Goal: Task Accomplishment & Management: Manage account settings

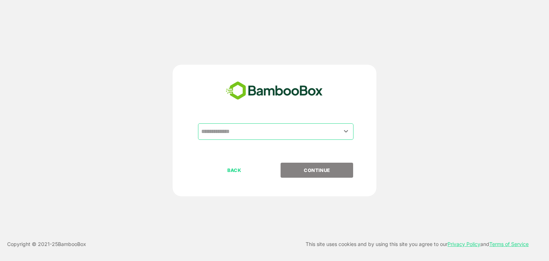
click at [243, 139] on div "​" at bounding box center [275, 131] width 155 height 16
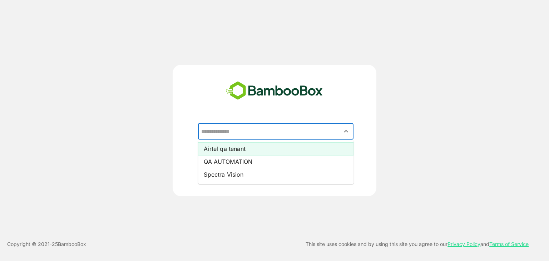
click at [263, 150] on li "Airtel qa tenant" at bounding box center [275, 148] width 155 height 13
type input "**********"
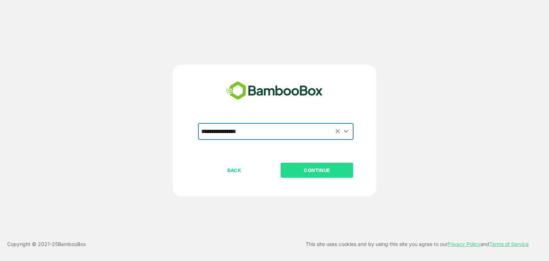
click at [323, 166] on p "CONTINUE" at bounding box center [316, 170] width 71 height 8
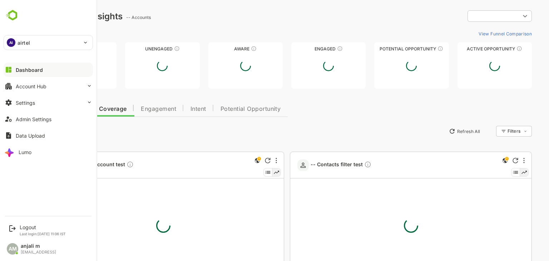
type input "**********"
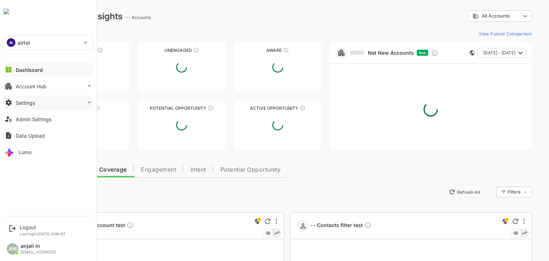
click at [24, 103] on div "Settings" at bounding box center [25, 103] width 19 height 6
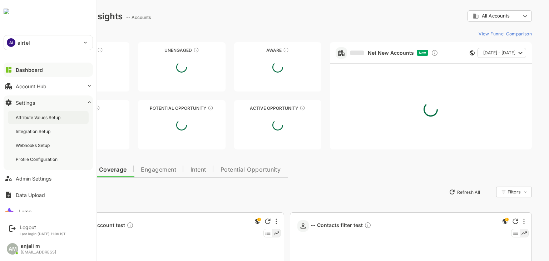
click at [40, 117] on div "Attribute Values Setup" at bounding box center [39, 117] width 46 height 6
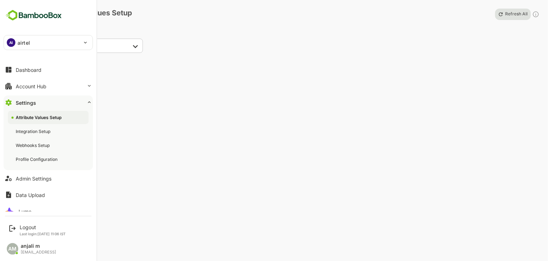
drag, startPoint x: 36, startPoint y: 179, endPoint x: 46, endPoint y: 176, distance: 10.3
click at [36, 179] on div "Admin Settings" at bounding box center [34, 178] width 36 height 6
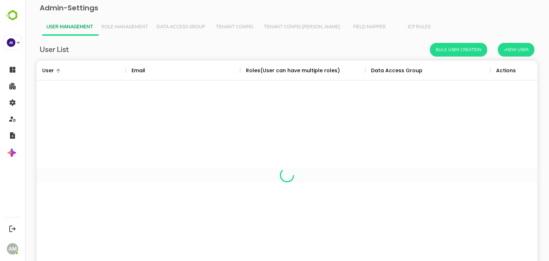
scroll to position [204, 490]
click at [281, 27] on span "Tenant Config [PERSON_NAME]" at bounding box center [302, 27] width 76 height 6
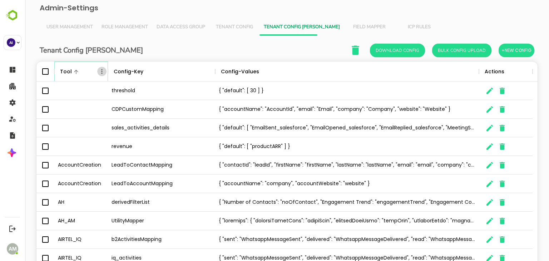
click at [100, 70] on icon "Menu" at bounding box center [101, 71] width 7 height 7
click at [76, 123] on li "Filter" at bounding box center [81, 123] width 49 height 13
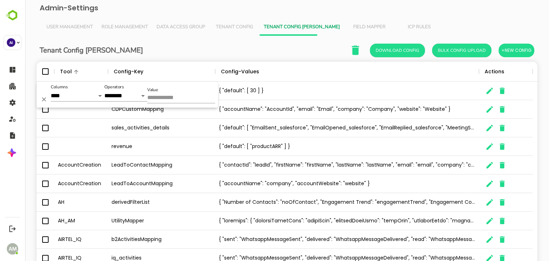
click at [159, 95] on input "Value" at bounding box center [181, 98] width 68 height 10
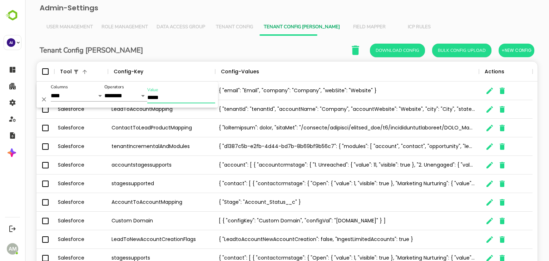
type input "*****"
click at [187, 41] on div "Tenant Config Json Download Config Bulk Config Upload +New Config Tool Config-K…" at bounding box center [287, 172] width 512 height 272
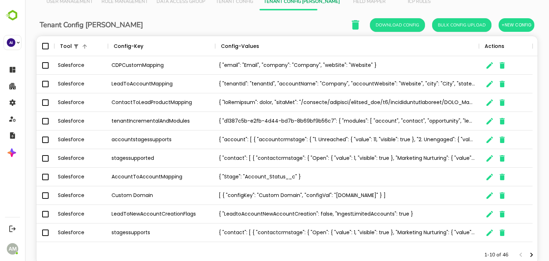
scroll to position [47, 0]
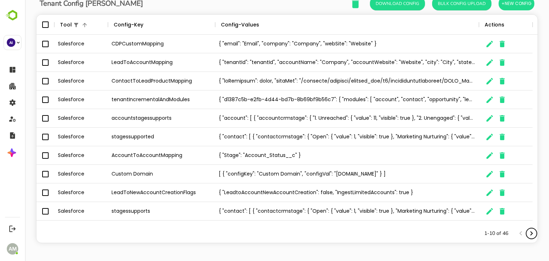
click at [527, 229] on icon "Next page" at bounding box center [531, 233] width 9 height 9
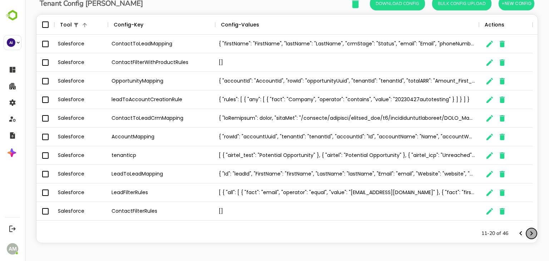
click at [527, 229] on icon "Next page" at bounding box center [531, 233] width 9 height 9
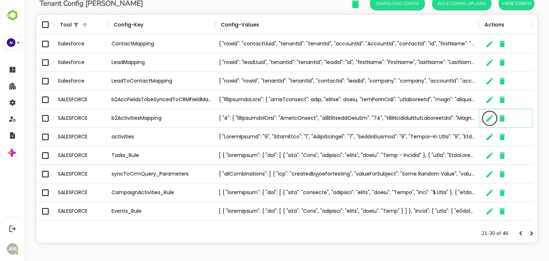
click at [487, 119] on icon "The User Data" at bounding box center [489, 118] width 6 height 6
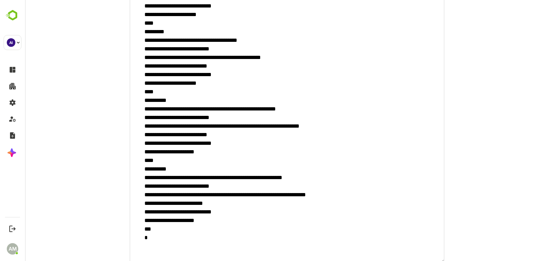
scroll to position [1508, 0]
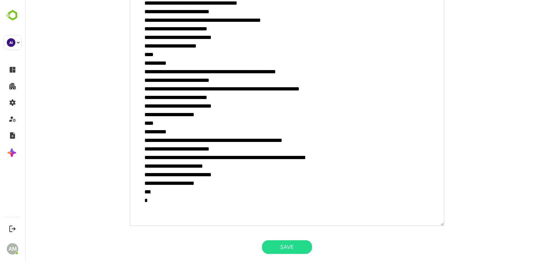
paste textarea "**********"
type textarea "**********"
type textarea "*"
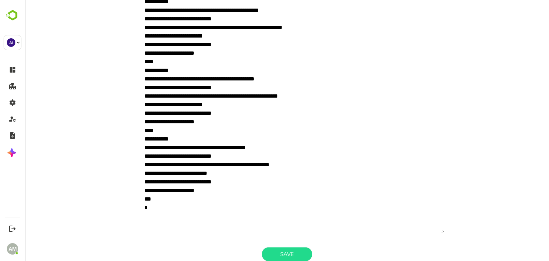
scroll to position [4183, 0]
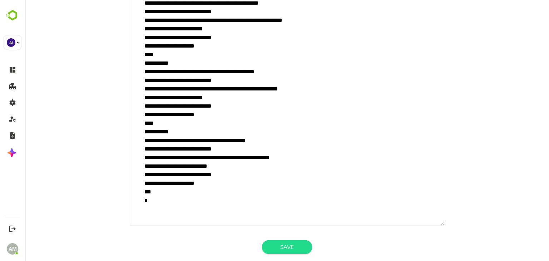
type textarea "**********"
click at [292, 229] on button "Save" at bounding box center [287, 247] width 50 height 14
type textarea "*"
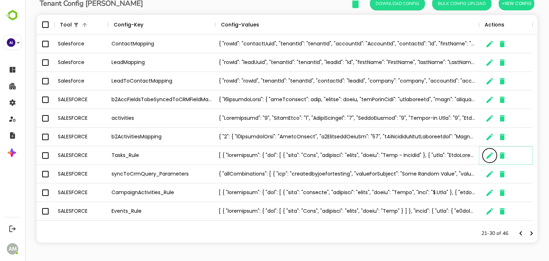
click at [487, 159] on icon "The User Data" at bounding box center [489, 155] width 9 height 9
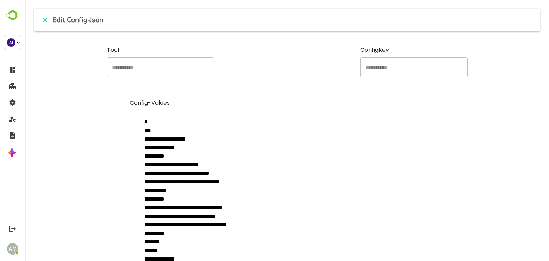
paste textarea "**********"
type textarea "**********"
type textarea "*"
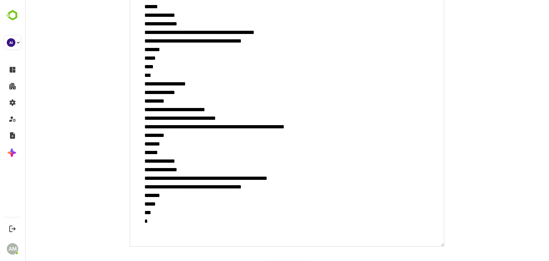
scroll to position [9688, 0]
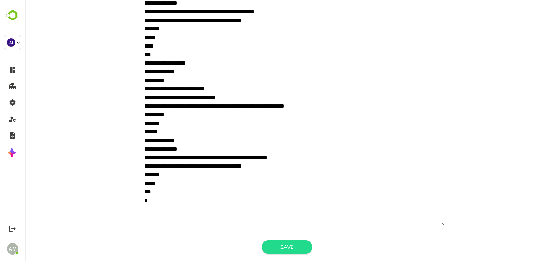
type textarea "**********"
click at [303, 229] on button "Save" at bounding box center [287, 247] width 50 height 14
click at [285, 229] on button "Save" at bounding box center [287, 247] width 50 height 14
type textarea "*"
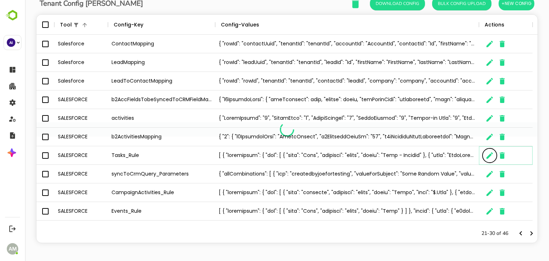
scroll to position [6, 6]
click at [487, 120] on icon "The User Data" at bounding box center [489, 118] width 6 height 6
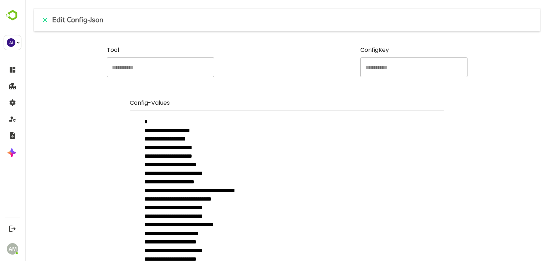
type textarea "*"
paste textarea "**********"
type textarea "**********"
type textarea "*"
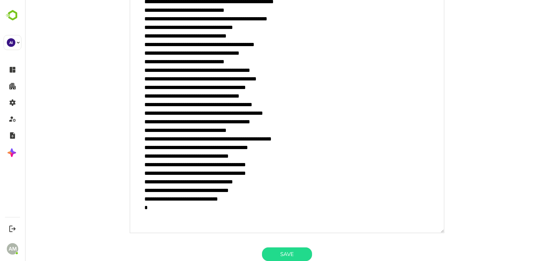
scroll to position [556, 0]
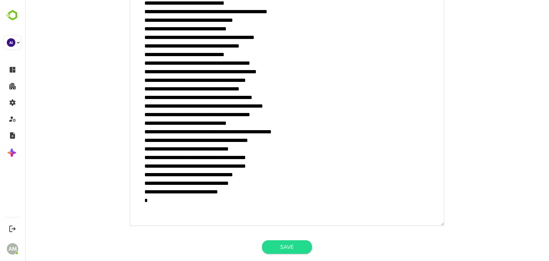
type textarea "**********"
drag, startPoint x: 279, startPoint y: 244, endPoint x: 279, endPoint y: 238, distance: 6.1
click at [280, 229] on button "Save" at bounding box center [287, 247] width 50 height 14
type textarea "*"
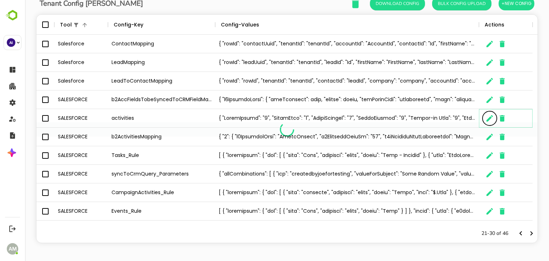
scroll to position [6, 6]
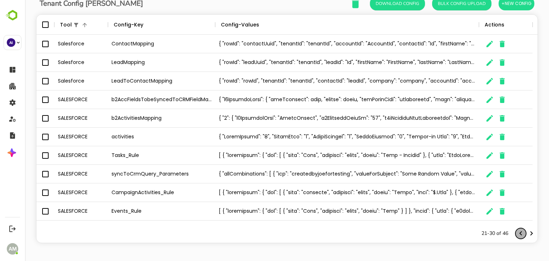
click at [516, 229] on icon "Previous page" at bounding box center [520, 233] width 9 height 9
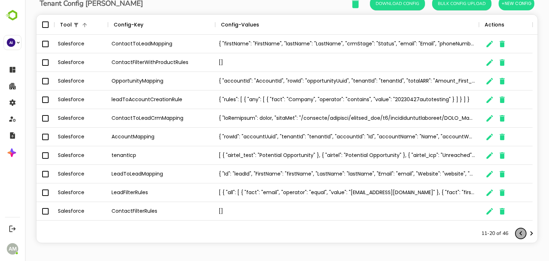
click at [516, 229] on icon "Previous page" at bounding box center [520, 233] width 9 height 9
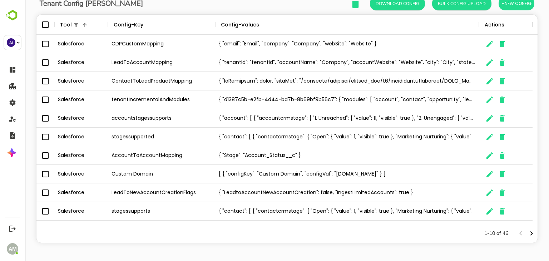
click at [515, 229] on div "The User Data" at bounding box center [525, 233] width 21 height 11
click at [527, 229] on icon "Next page" at bounding box center [531, 233] width 9 height 9
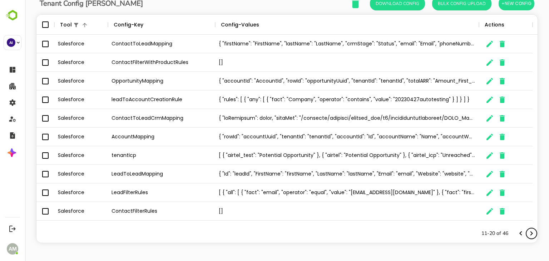
click at [527, 229] on icon "Next page" at bounding box center [531, 233] width 9 height 9
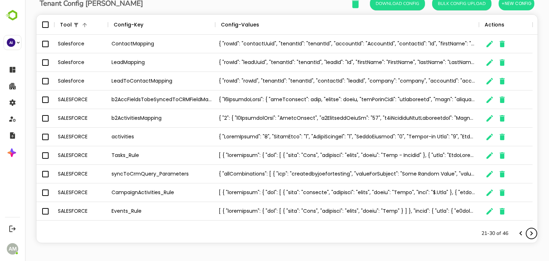
click at [527, 229] on icon "Next page" at bounding box center [531, 233] width 9 height 9
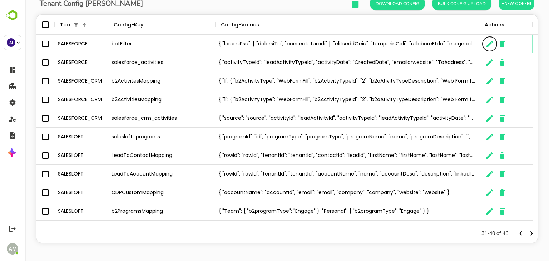
click at [489, 44] on icon "The User Data" at bounding box center [489, 44] width 6 height 6
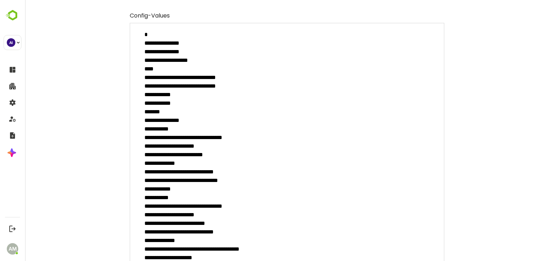
scroll to position [0, 0]
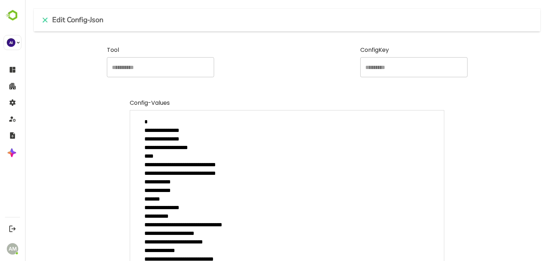
paste textarea "**********"
type textarea "**********"
type textarea "*"
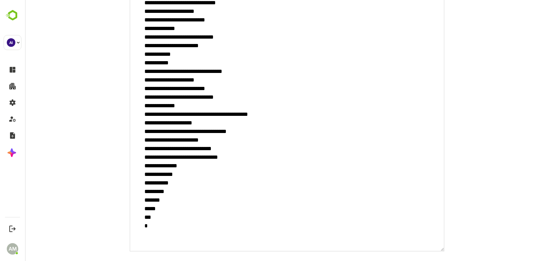
scroll to position [1345, 0]
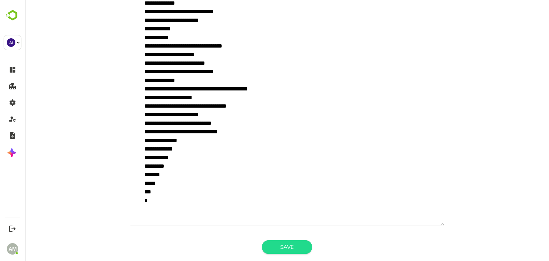
type textarea "**********"
click at [288, 229] on button "Save" at bounding box center [287, 247] width 50 height 14
type textarea "*"
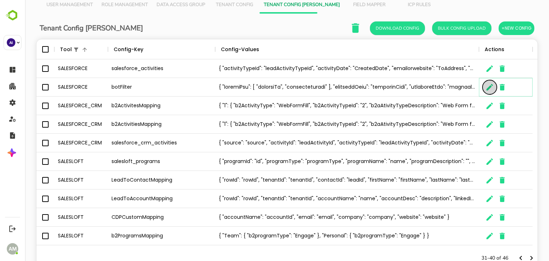
scroll to position [0, 0]
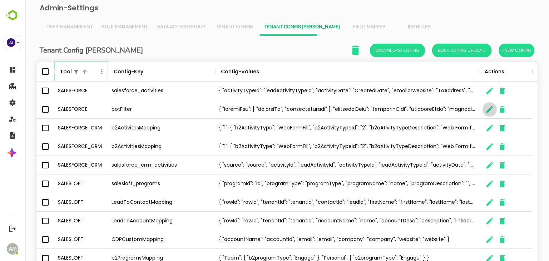
click at [101, 72] on icon "Menu" at bounding box center [101, 71] width 7 height 7
click at [81, 124] on li "Filter" at bounding box center [81, 123] width 49 height 13
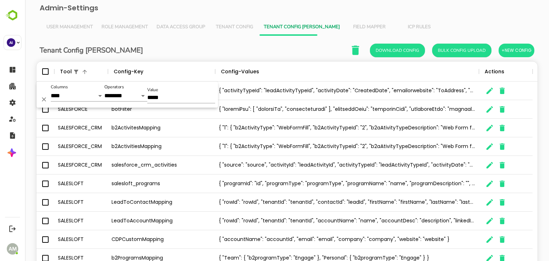
click at [170, 99] on input "*****" at bounding box center [181, 98] width 68 height 10
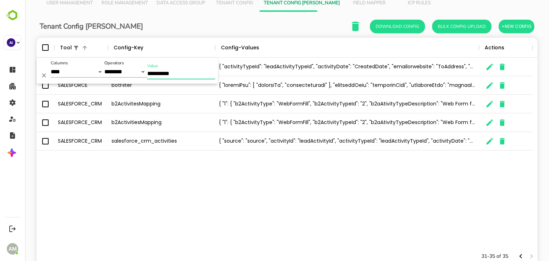
scroll to position [47, 0]
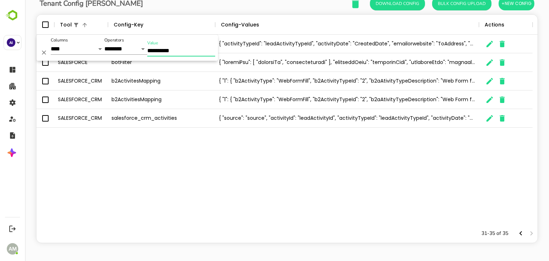
type input "**********"
click at [186, 213] on div "SALESFORCE salesforce_activities { "activityTypeId": "leadActivityTypeId", "act…" at bounding box center [286, 129] width 501 height 189
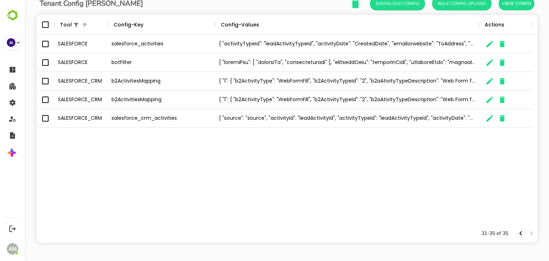
scroll to position [0, 0]
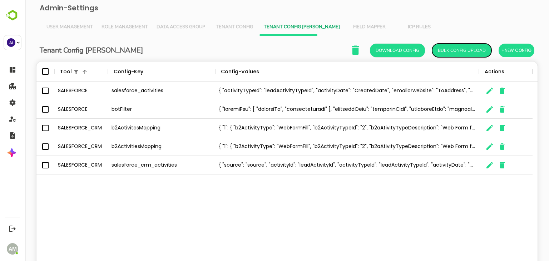
click at [453, 50] on button "Bulk Config Upload" at bounding box center [461, 51] width 59 height 14
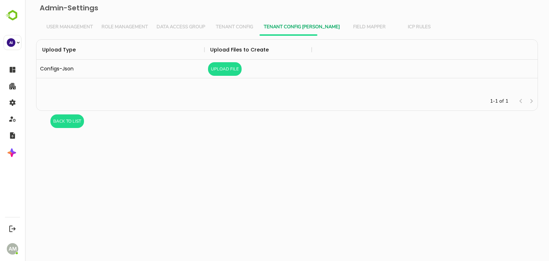
scroll to position [47, 496]
click at [227, 68] on button "Upload File" at bounding box center [225, 69] width 34 height 14
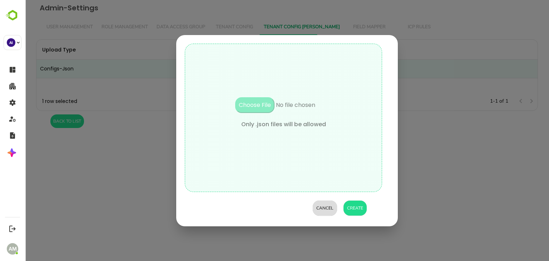
click at [264, 106] on input "file" at bounding box center [283, 108] width 121 height 23
type input "**********"
click at [357, 209] on button "Create" at bounding box center [354, 207] width 23 height 15
click at [355, 206] on button "Create" at bounding box center [354, 207] width 23 height 15
click at [354, 206] on button "Create" at bounding box center [354, 207] width 23 height 15
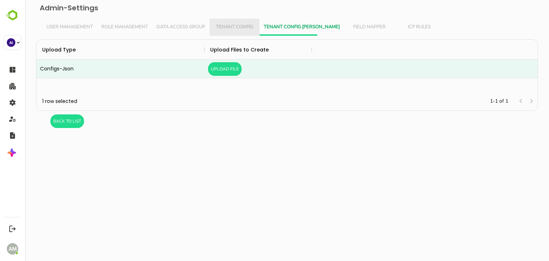
click at [226, 26] on span "Tenant Config" at bounding box center [234, 27] width 41 height 6
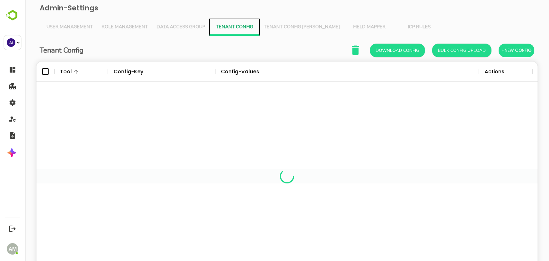
scroll to position [204, 490]
click at [305, 27] on span "Tenant Config [PERSON_NAME]" at bounding box center [302, 27] width 76 height 6
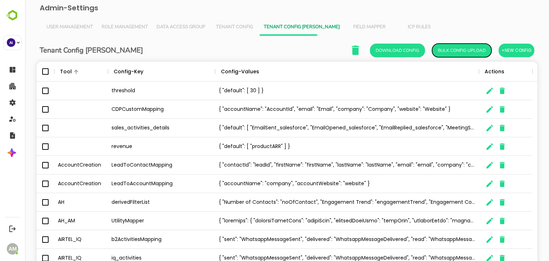
click at [462, 46] on button "Bulk Config Upload" at bounding box center [461, 51] width 59 height 14
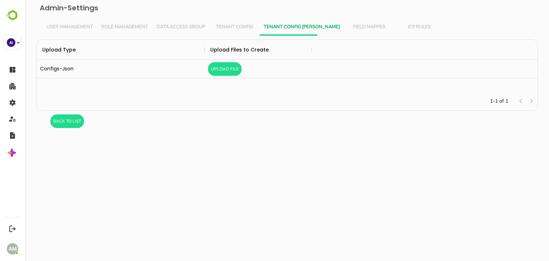
scroll to position [47, 496]
click at [228, 71] on button "Upload File" at bounding box center [225, 69] width 34 height 14
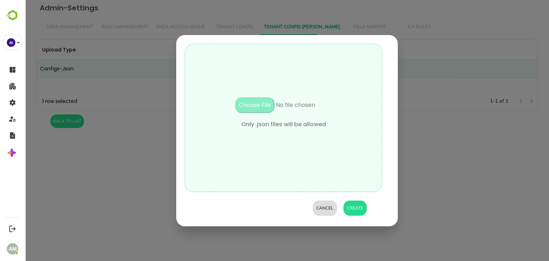
click at [254, 104] on input "file" at bounding box center [283, 108] width 121 height 23
type input "**********"
click at [358, 205] on button "Create" at bounding box center [354, 207] width 23 height 15
click at [356, 208] on button "Create" at bounding box center [354, 207] width 23 height 15
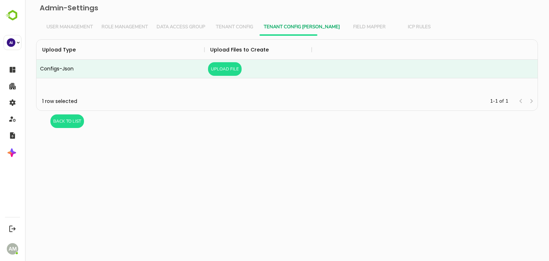
click at [87, 123] on div "Upload Type Upload Files to Create Configs-Json Upload File 1 row selected 1-1 …" at bounding box center [287, 85] width 502 height 92
click at [67, 125] on button "BacK to List" at bounding box center [67, 121] width 34 height 14
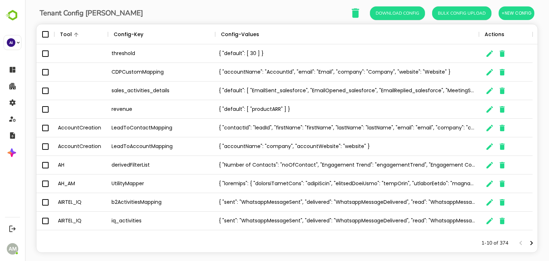
scroll to position [0, 0]
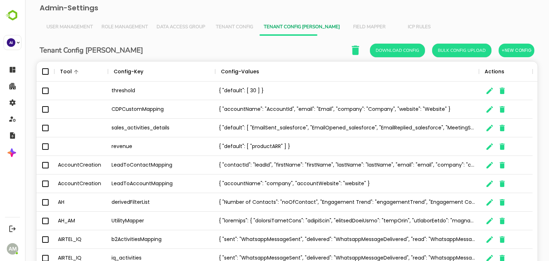
click at [236, 25] on span "Tenant Config" at bounding box center [234, 27] width 41 height 6
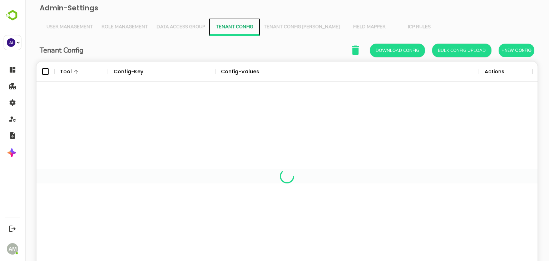
scroll to position [204, 490]
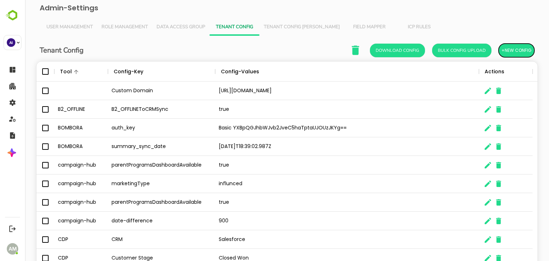
click at [507, 50] on span "+New Config" at bounding box center [516, 50] width 30 height 9
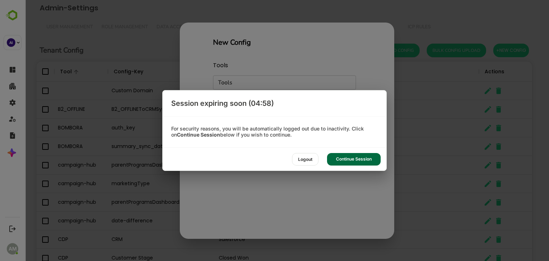
click at [349, 158] on div "Continue Session" at bounding box center [354, 159] width 54 height 13
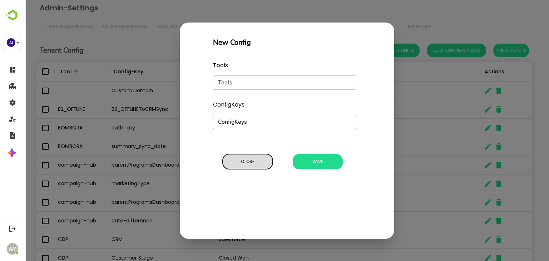
click at [247, 163] on span "Close" at bounding box center [247, 161] width 43 height 9
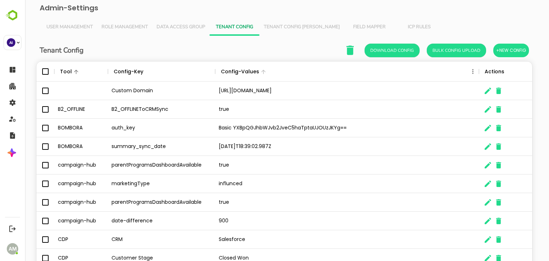
scroll to position [6, 6]
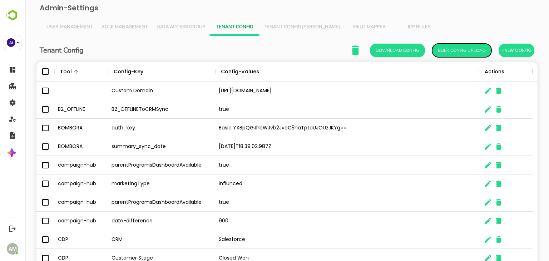
click at [460, 51] on button "Bulk Config Upload" at bounding box center [461, 51] width 59 height 14
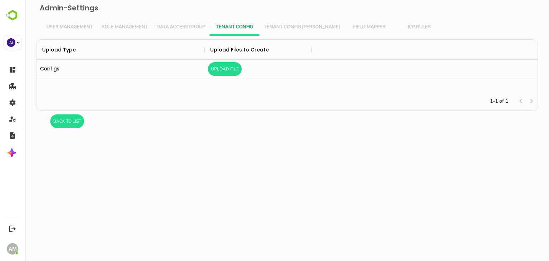
scroll to position [47, 496]
click at [230, 70] on button "Upload File" at bounding box center [225, 69] width 34 height 14
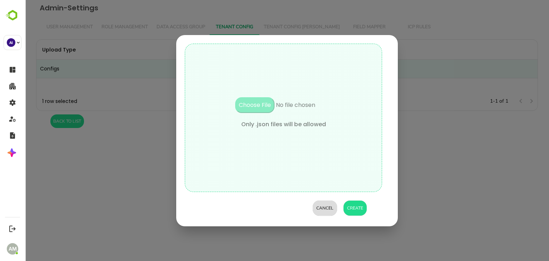
click at [255, 106] on input "file" at bounding box center [283, 108] width 121 height 23
type input "**********"
click at [353, 209] on button "Create" at bounding box center [354, 207] width 23 height 15
click at [354, 208] on button "Create" at bounding box center [354, 207] width 23 height 15
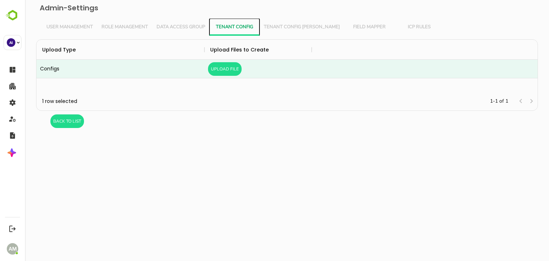
click at [237, 29] on span "Tenant Config" at bounding box center [234, 27] width 41 height 6
drag, startPoint x: 178, startPoint y: 28, endPoint x: 188, endPoint y: 31, distance: 10.5
click at [179, 28] on span "Data Access Group" at bounding box center [180, 27] width 49 height 6
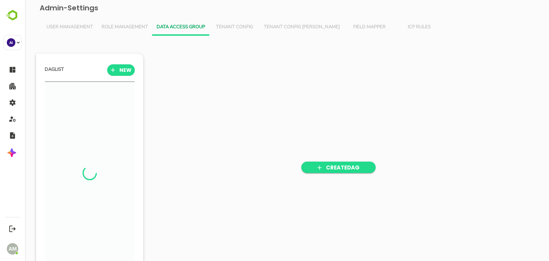
click at [231, 28] on span "Tenant Config" at bounding box center [234, 27] width 41 height 6
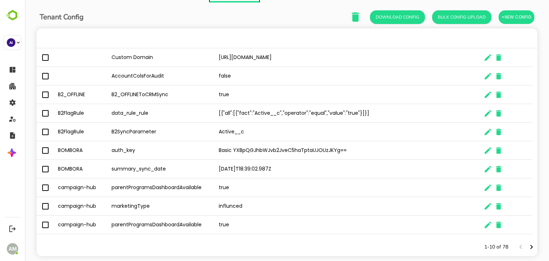
scroll to position [47, 0]
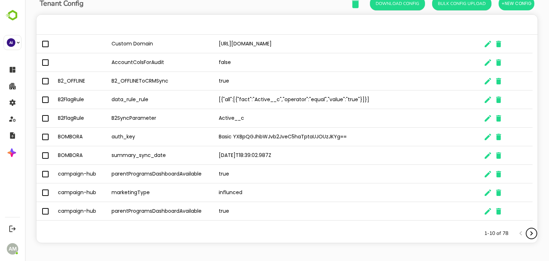
click at [527, 229] on icon "Next page" at bounding box center [531, 233] width 9 height 9
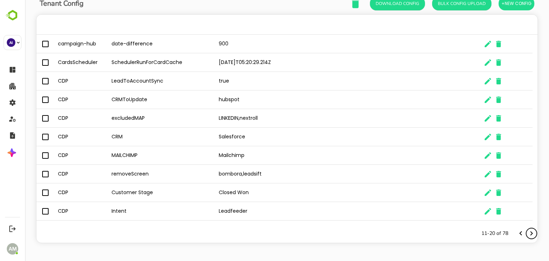
click at [527, 229] on icon "Next page" at bounding box center [531, 233] width 9 height 9
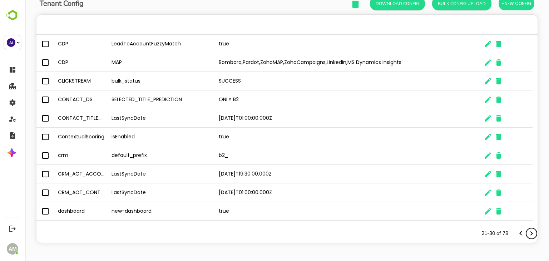
click at [527, 229] on icon "Next page" at bounding box center [531, 233] width 9 height 9
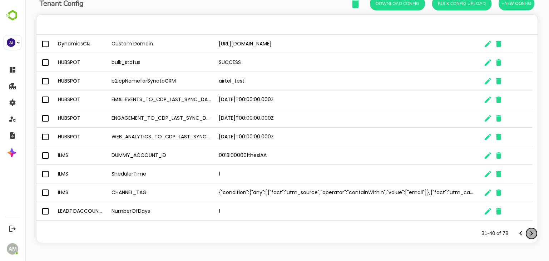
click at [527, 229] on icon "Next page" at bounding box center [531, 233] width 9 height 9
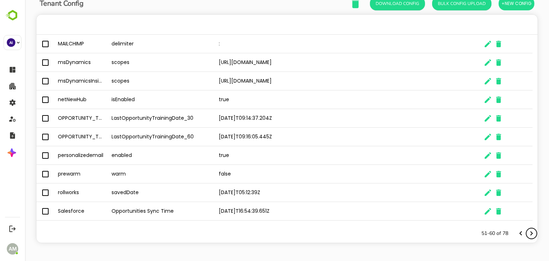
click at [527, 229] on icon "Next page" at bounding box center [531, 233] width 9 height 9
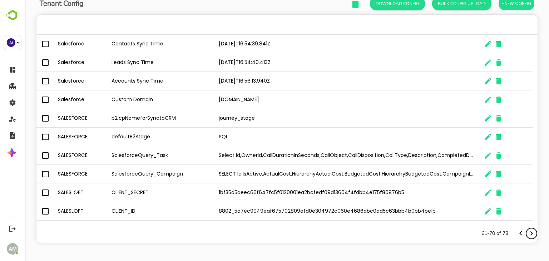
click at [527, 229] on icon "Next page" at bounding box center [531, 233] width 9 height 9
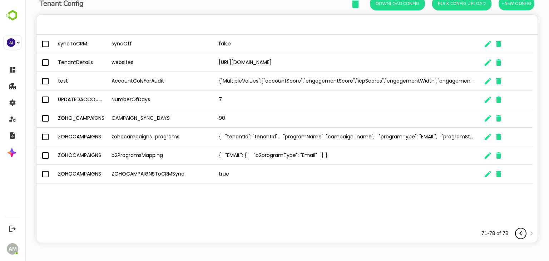
click at [516, 229] on icon "Previous page" at bounding box center [520, 233] width 9 height 9
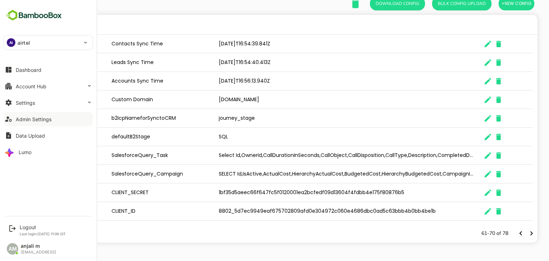
click at [38, 116] on div "Admin Settings" at bounding box center [34, 119] width 36 height 6
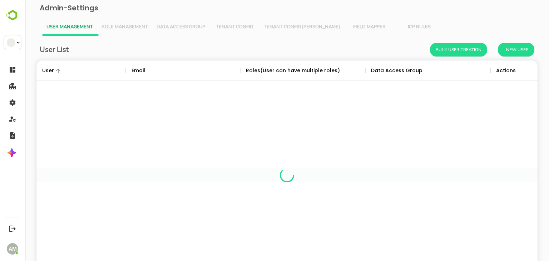
scroll to position [204, 490]
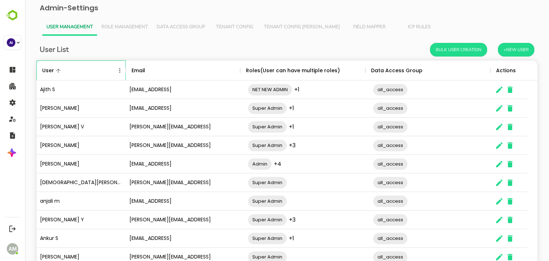
click at [123, 73] on icon "The User Data" at bounding box center [125, 70] width 9 height 9
click at [496, 149] on icon "The User Data" at bounding box center [499, 145] width 9 height 9
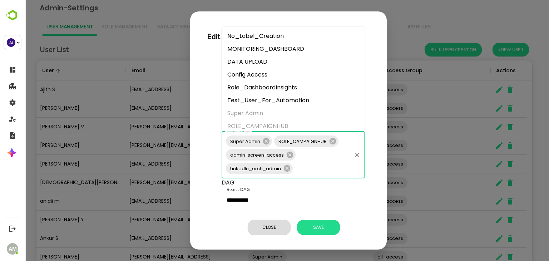
click at [309, 166] on input "Select Role" at bounding box center [322, 168] width 57 height 14
click at [284, 169] on icon at bounding box center [287, 168] width 6 height 6
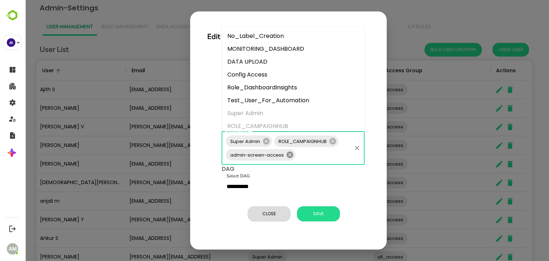
click at [287, 155] on icon at bounding box center [290, 154] width 6 height 6
click at [330, 140] on icon at bounding box center [332, 141] width 6 height 6
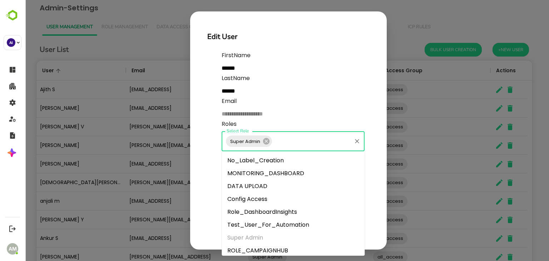
click at [206, 166] on div "**********" at bounding box center [288, 132] width 179 height 169
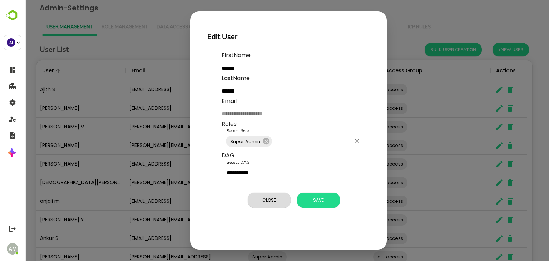
click at [291, 142] on input "Select Role" at bounding box center [312, 141] width 78 height 14
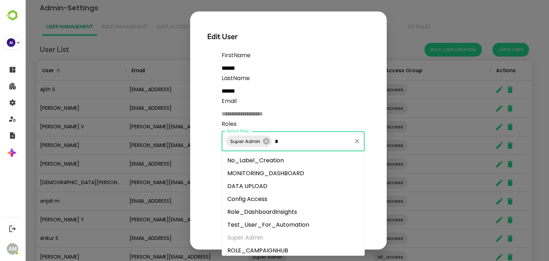
type input "**"
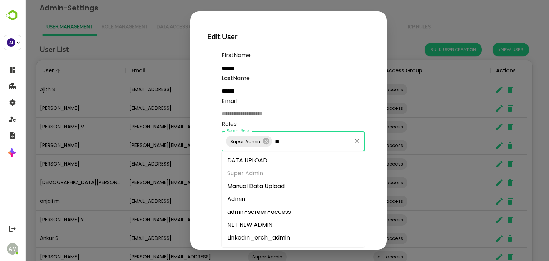
click at [262, 212] on li "admin-screen-access" at bounding box center [293, 211] width 143 height 13
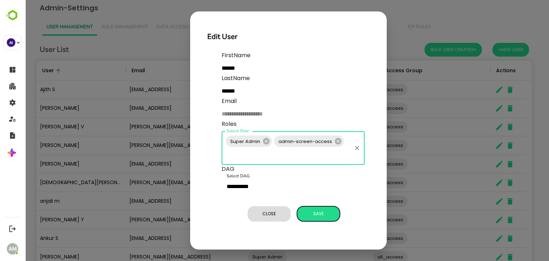
click at [319, 212] on span "Save" at bounding box center [318, 213] width 36 height 9
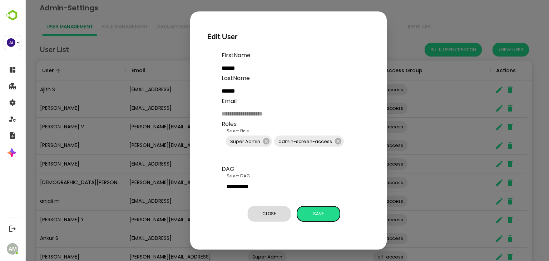
drag, startPoint x: 312, startPoint y: 212, endPoint x: 313, endPoint y: 206, distance: 5.8
click at [312, 212] on span "Save" at bounding box center [318, 213] width 36 height 9
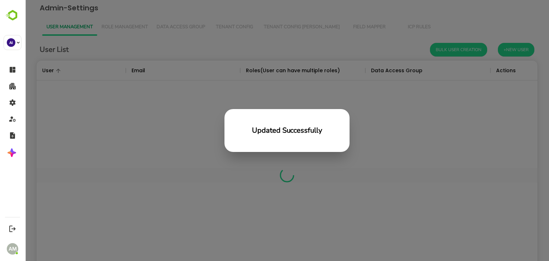
scroll to position [6, 6]
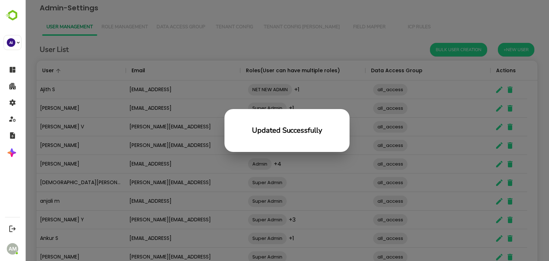
click at [370, 30] on div "Updated Successfully" at bounding box center [287, 130] width 524 height 261
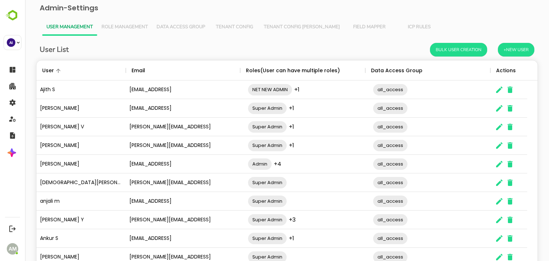
scroll to position [204, 496]
